Goal: Find specific page/section: Find specific page/section

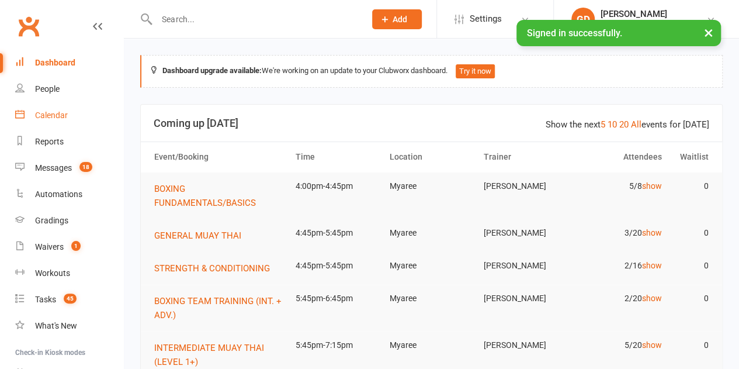
click at [40, 116] on div "Calendar" at bounding box center [51, 114] width 33 height 9
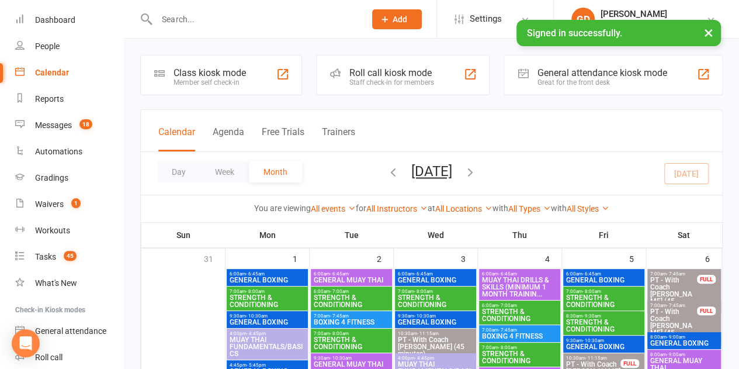
scroll to position [47, 0]
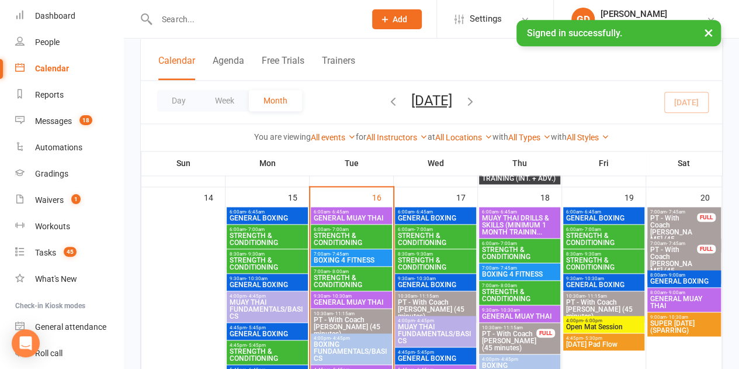
scroll to position [724, 0]
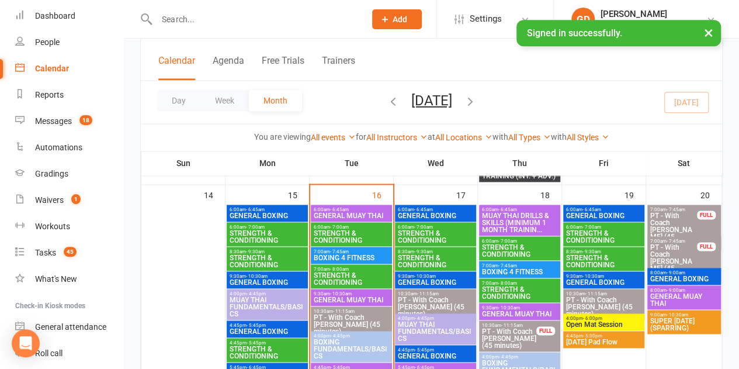
click at [432, 231] on span "STRENGTH & CONDITIONING" at bounding box center [435, 237] width 77 height 14
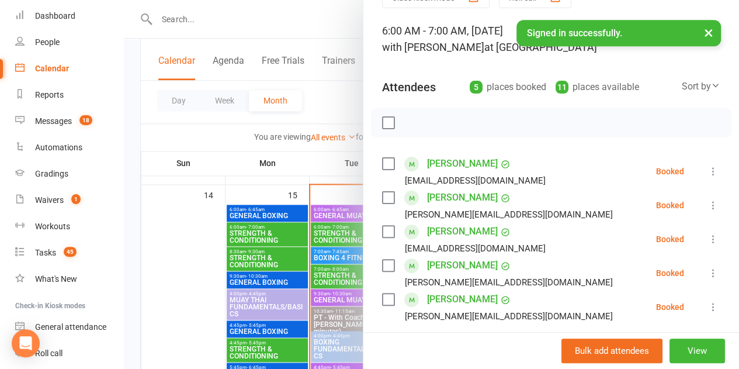
scroll to position [77, 0]
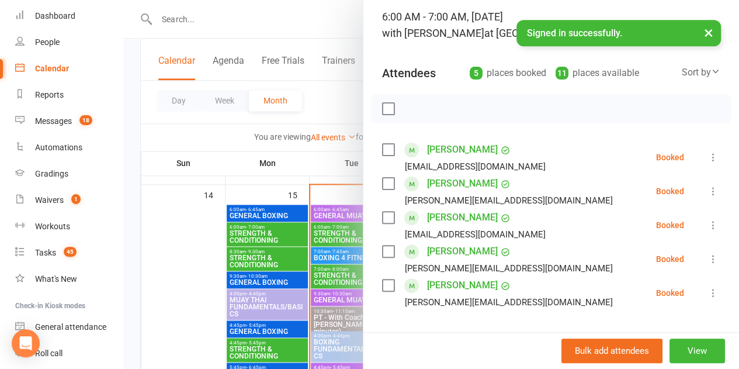
click at [255, 212] on div at bounding box center [431, 184] width 615 height 369
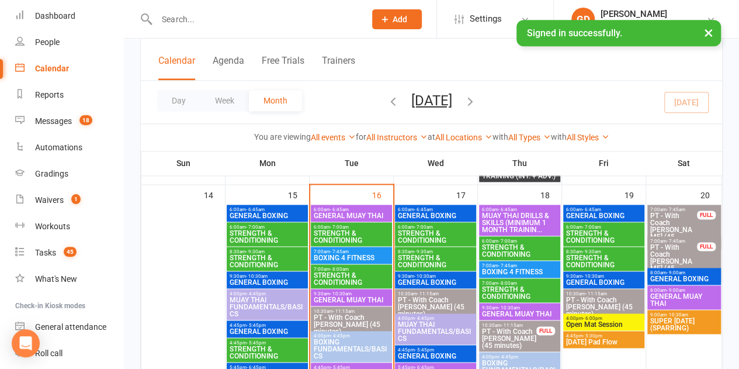
click at [255, 212] on span "GENERAL BOXING" at bounding box center [267, 215] width 77 height 7
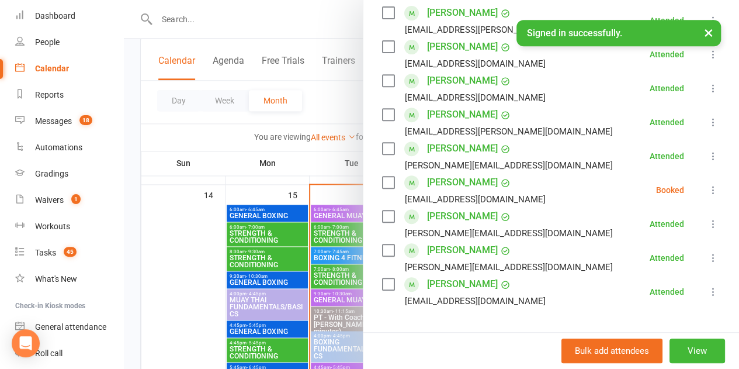
scroll to position [215, 0]
